Goal: Information Seeking & Learning: Learn about a topic

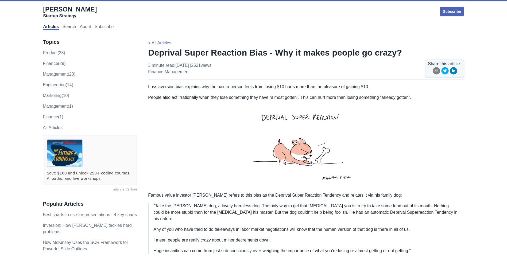
scroll to position [307, 0]
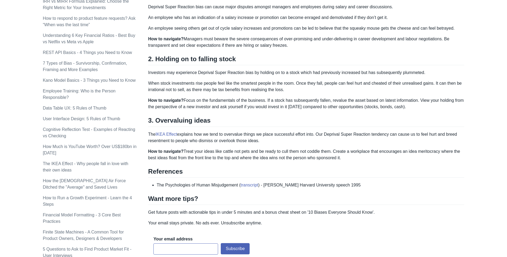
drag, startPoint x: 366, startPoint y: 150, endPoint x: 372, endPoint y: 151, distance: 6.9
click at [372, 151] on p "How to navigate? Treat your ideas like cattle not pets and be ready to cull the…" at bounding box center [306, 154] width 316 height 13
drag, startPoint x: 372, startPoint y: 151, endPoint x: 390, endPoint y: 153, distance: 17.4
click at [390, 153] on p "How to navigate? Treat your ideas like cattle not pets and be ready to cull the…" at bounding box center [306, 154] width 316 height 13
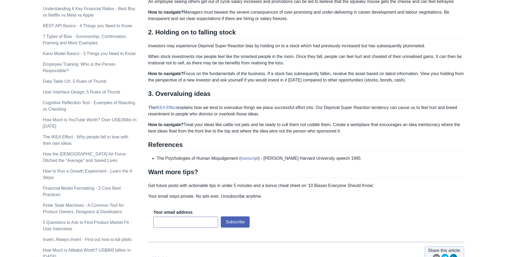
scroll to position [361, 0]
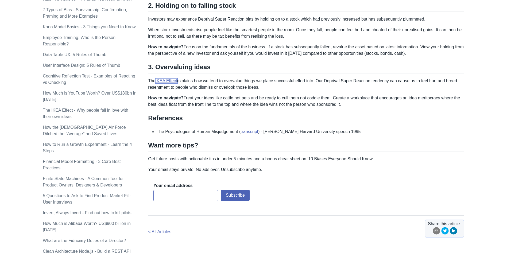
click at [170, 78] on link "IKEA Effect" at bounding box center [166, 80] width 22 height 5
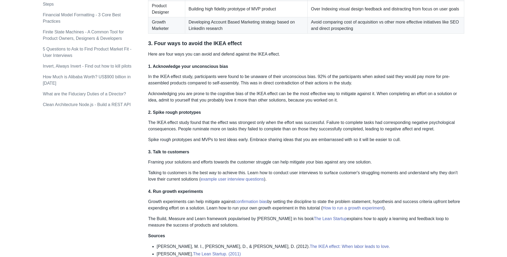
scroll to position [561, 0]
